Goal: Information Seeking & Learning: Learn about a topic

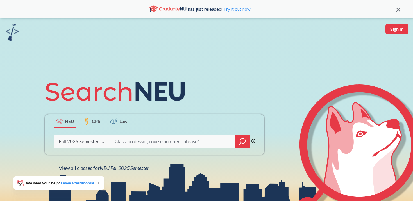
click at [95, 140] on div "Fall 2025 Semester" at bounding box center [79, 141] width 40 height 6
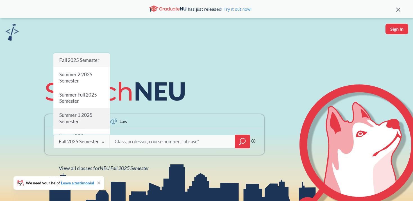
click at [73, 121] on span "Summer 1 2025 Semester" at bounding box center [75, 118] width 33 height 12
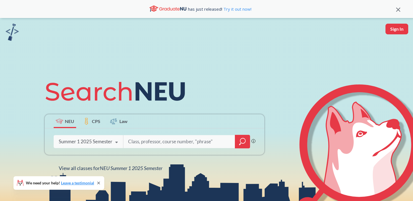
click at [138, 141] on input "search" at bounding box center [179, 141] width 103 height 12
type input "calculus"
click at [243, 142] on icon "magnifying glass" at bounding box center [242, 141] width 7 height 8
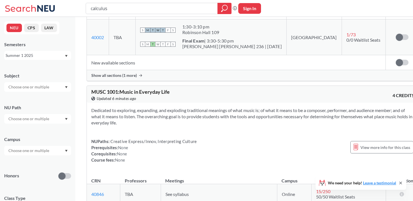
scroll to position [773, 0]
